Goal: Check status: Check status

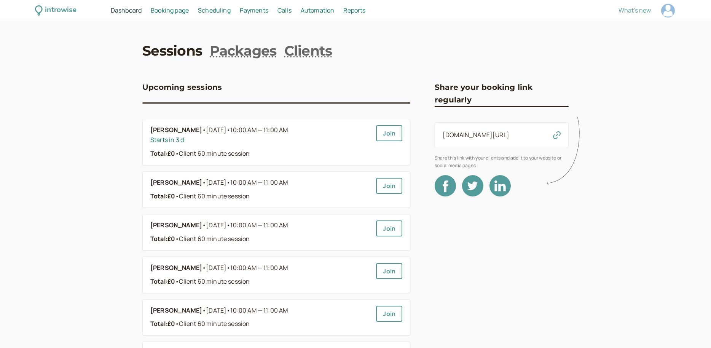
click at [122, 12] on span "Dashboard" at bounding box center [126, 10] width 31 height 8
click at [206, 267] on span "[DATE] • 10:00 AM — 11:00 AM" at bounding box center [247, 268] width 82 height 10
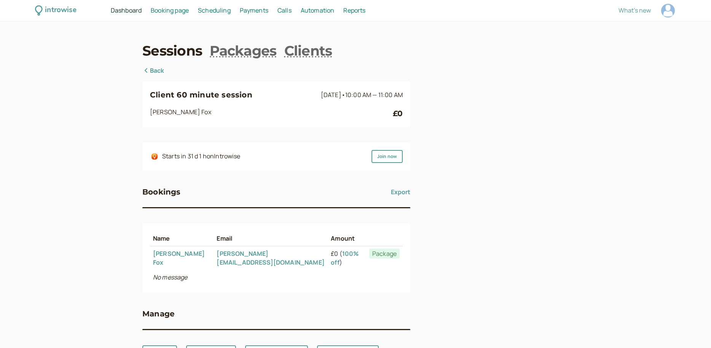
click at [148, 69] on icon at bounding box center [146, 70] width 8 height 6
